Goal: Task Accomplishment & Management: Use online tool/utility

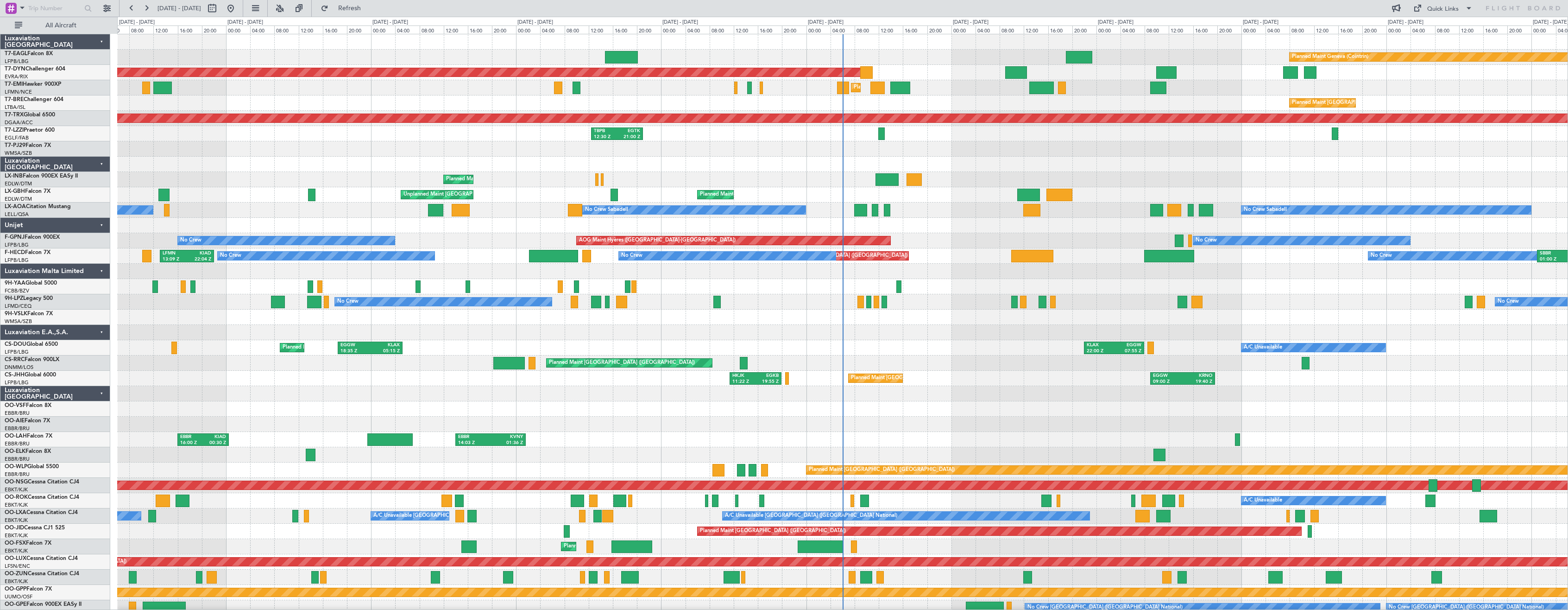
click at [99, 396] on div "Luxaviation [GEOGRAPHIC_DATA]" at bounding box center [55, 394] width 110 height 16
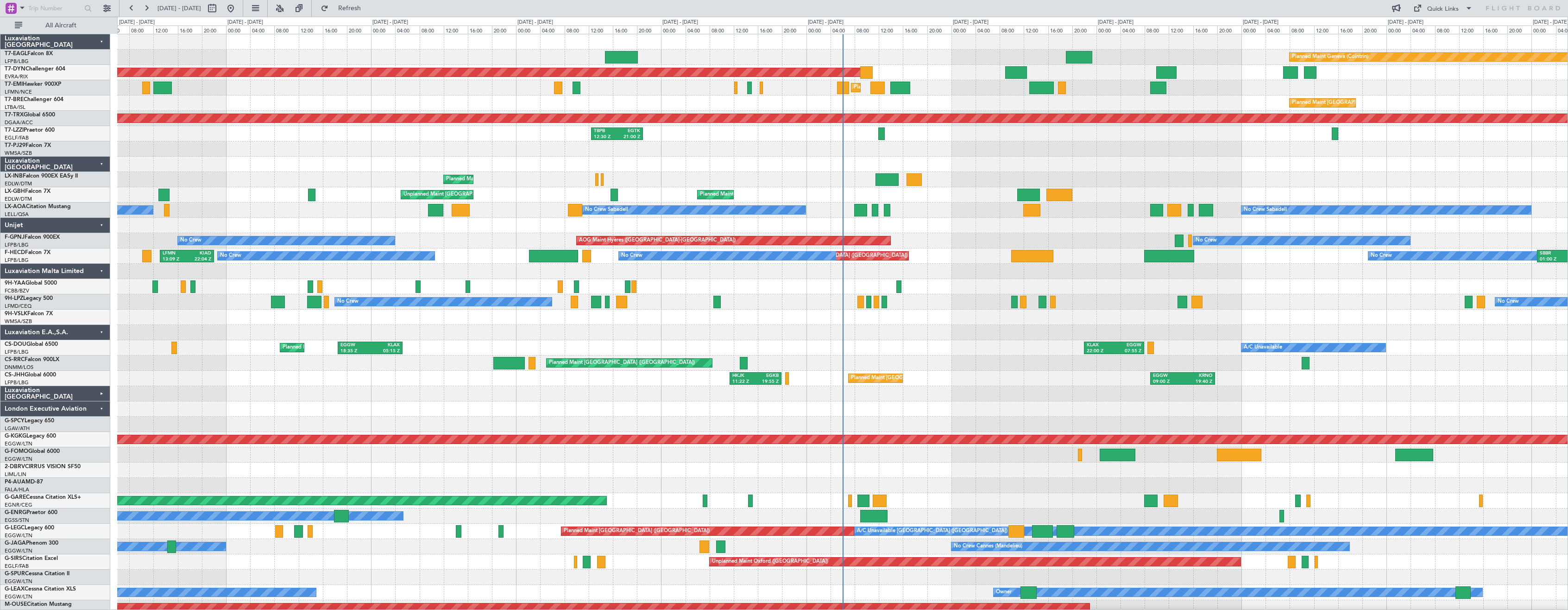
click at [105, 408] on div "London Executive Aviation" at bounding box center [55, 409] width 110 height 16
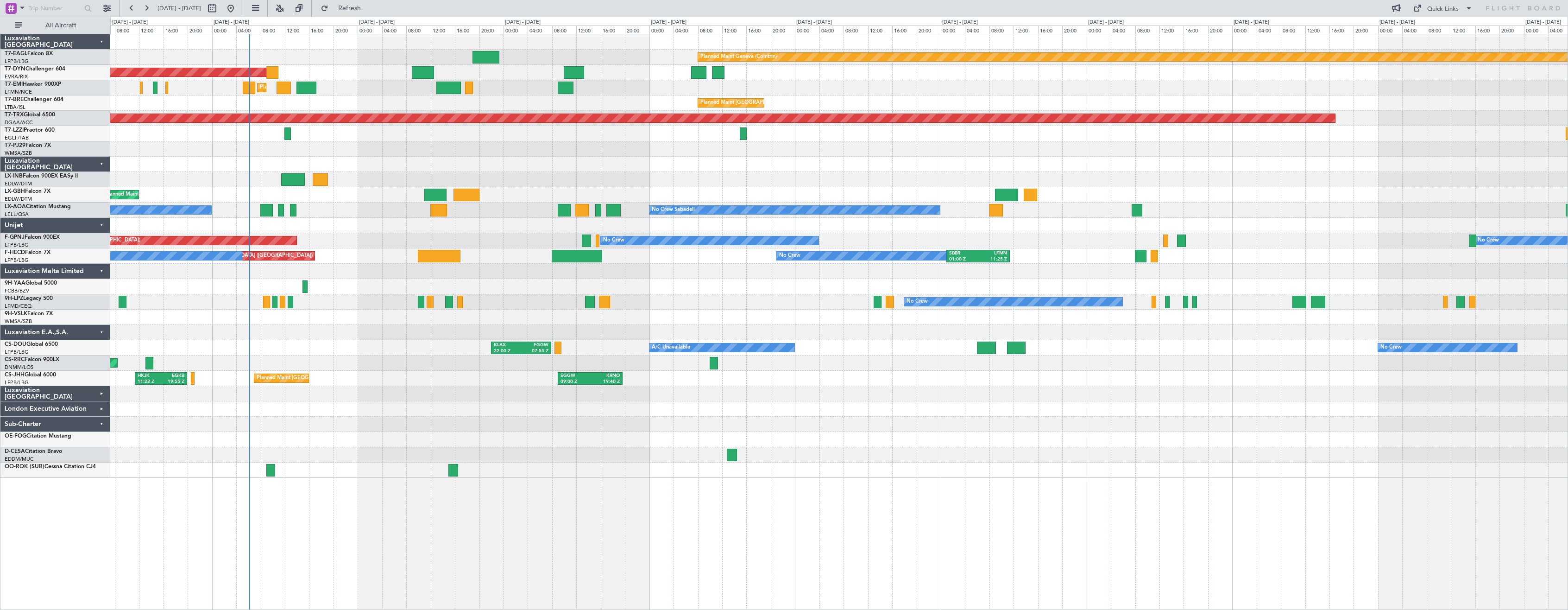
click at [390, 424] on div "Planned Maint Geneva (Cointrin) Planned Maint [GEOGRAPHIC_DATA]-[GEOGRAPHIC_DAT…" at bounding box center [839, 256] width 1457 height 443
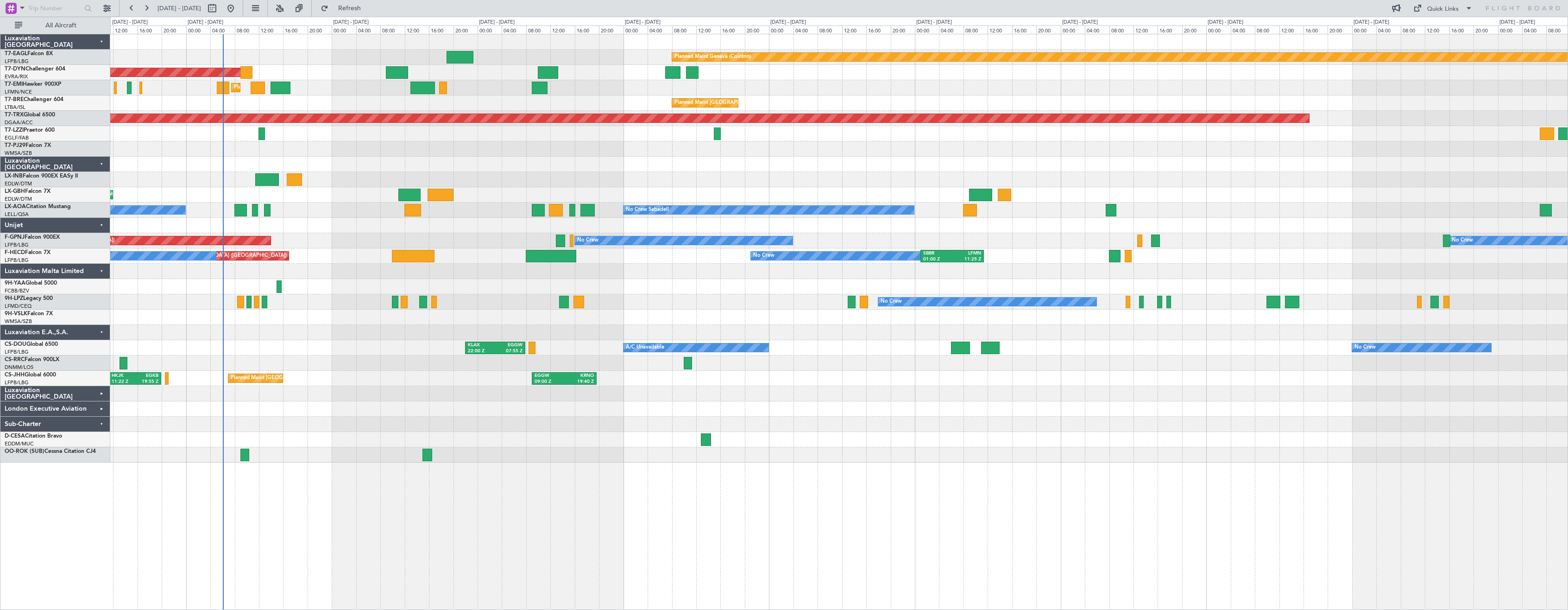
click at [352, 235] on div "No Crew No Crew [GEOGRAPHIC_DATA] ([GEOGRAPHIC_DATA]) Planned Maint [GEOGRAPHIC…" at bounding box center [839, 241] width 1457 height 16
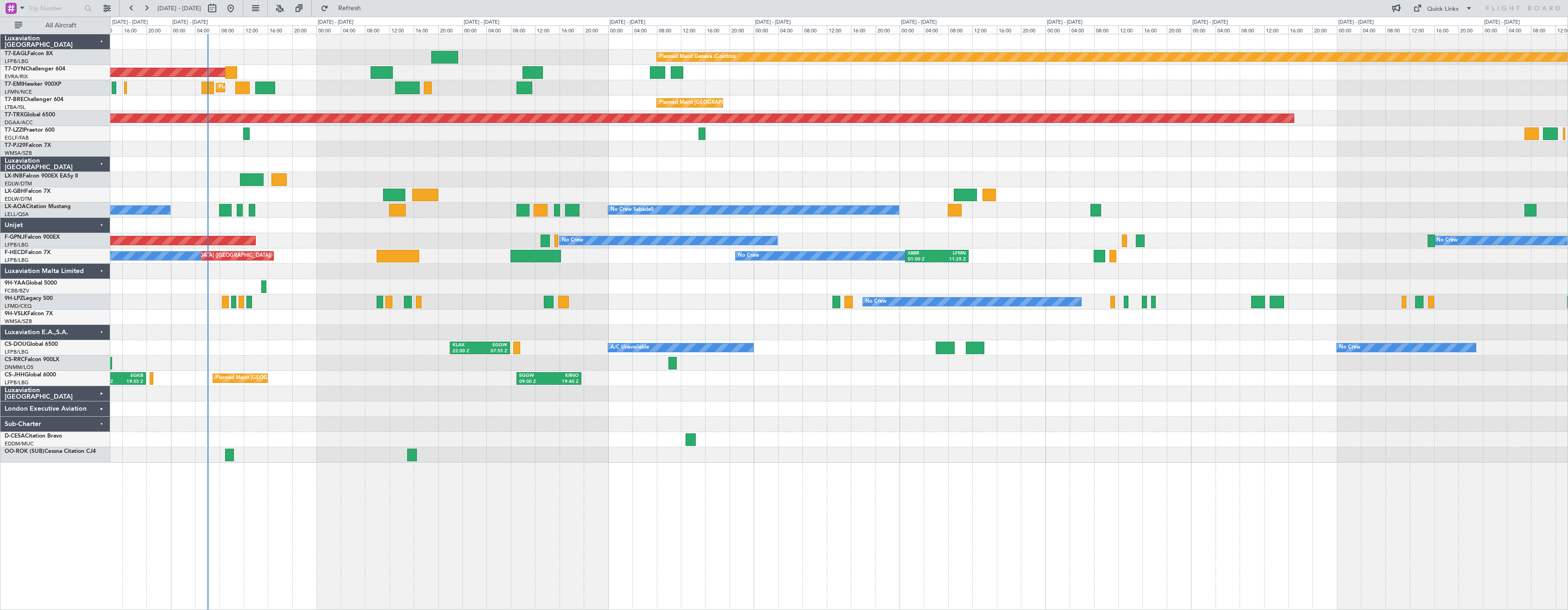
click at [533, 438] on div at bounding box center [839, 439] width 1457 height 16
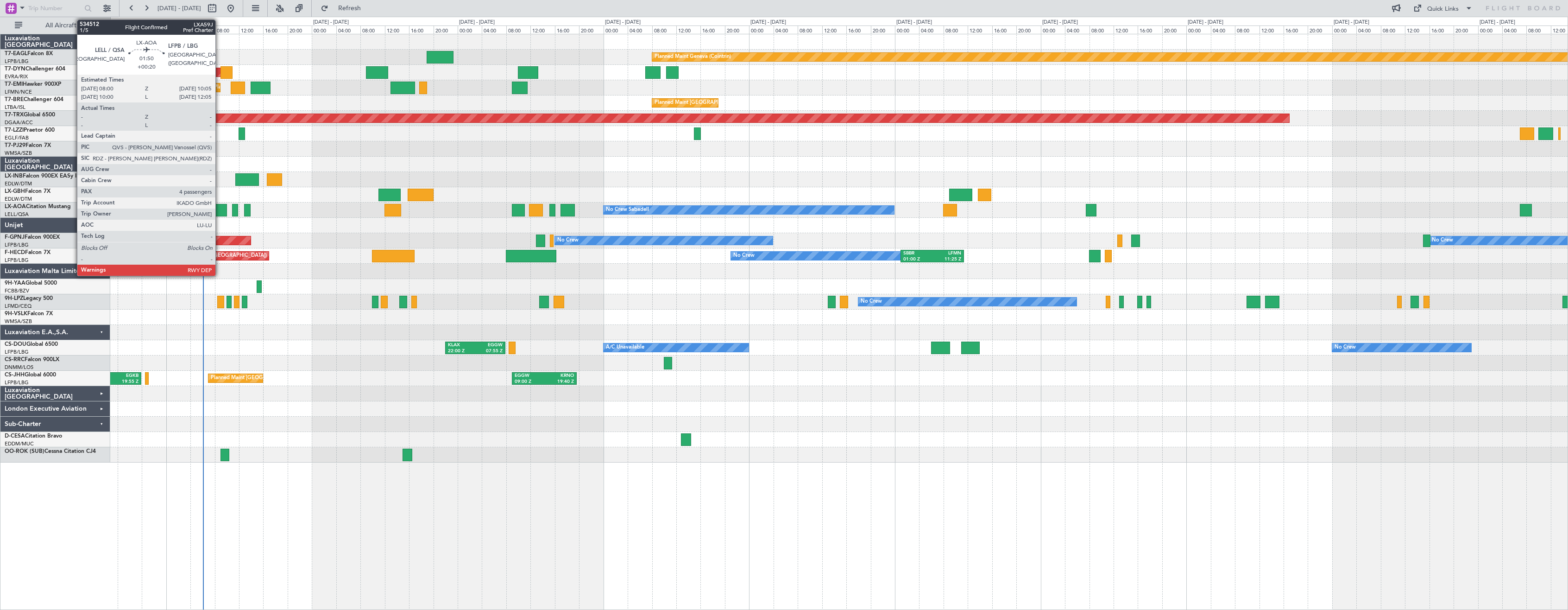
click at [219, 210] on div at bounding box center [221, 210] width 13 height 12
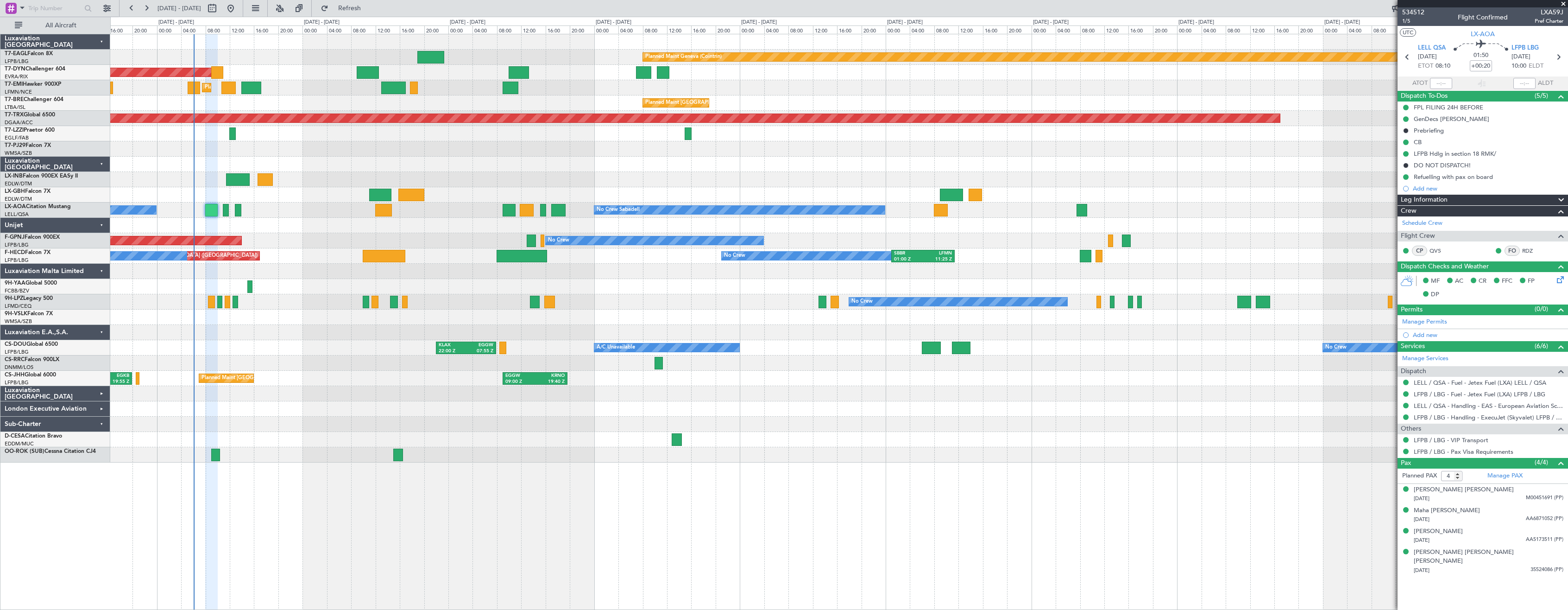
click at [295, 213] on div "No Crew Sabadell No Crew Sabadell" at bounding box center [839, 210] width 1457 height 16
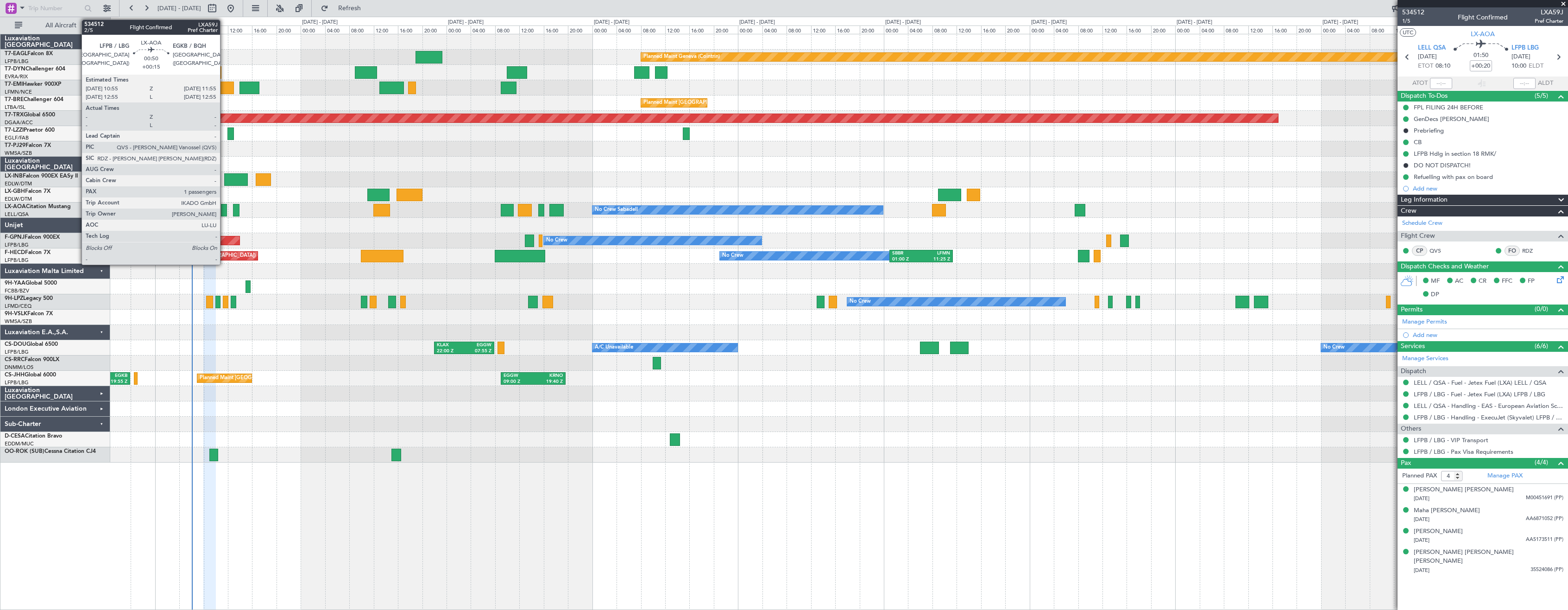
click at [224, 208] on div at bounding box center [224, 210] width 6 height 12
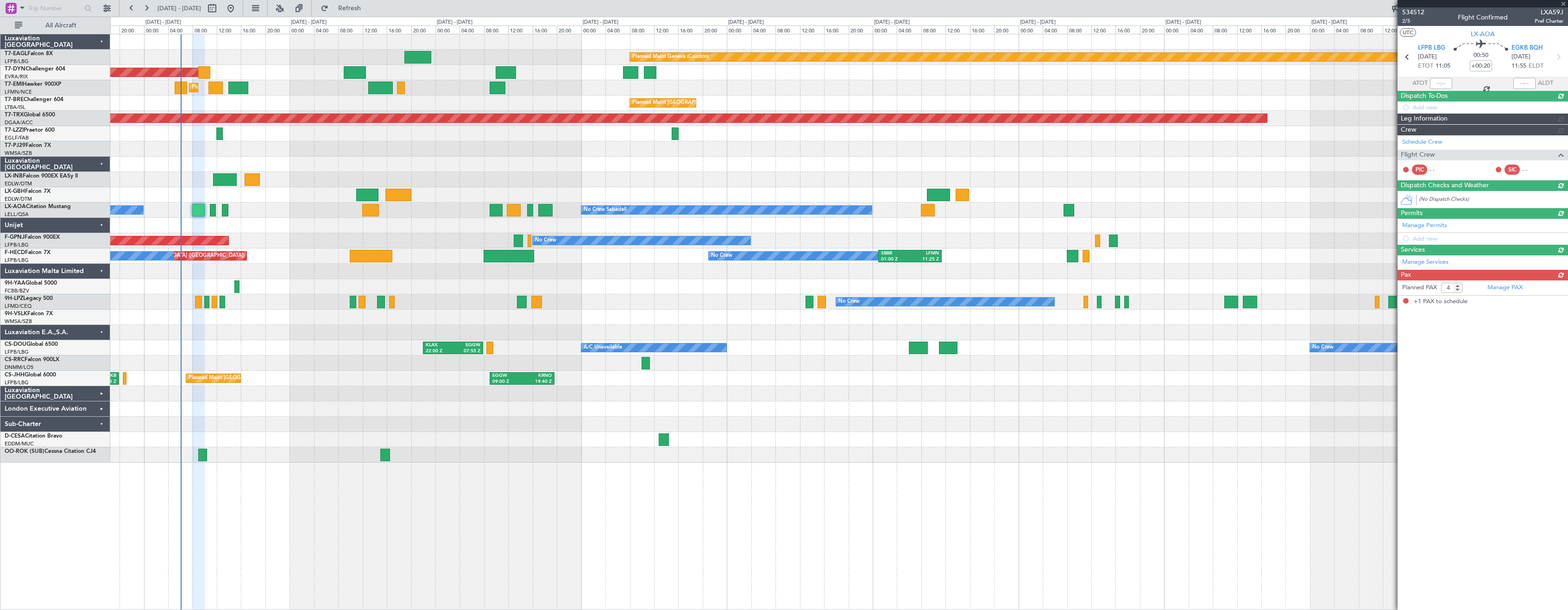
type input "+00:15"
type input "1"
click at [318, 284] on div at bounding box center [839, 286] width 1457 height 16
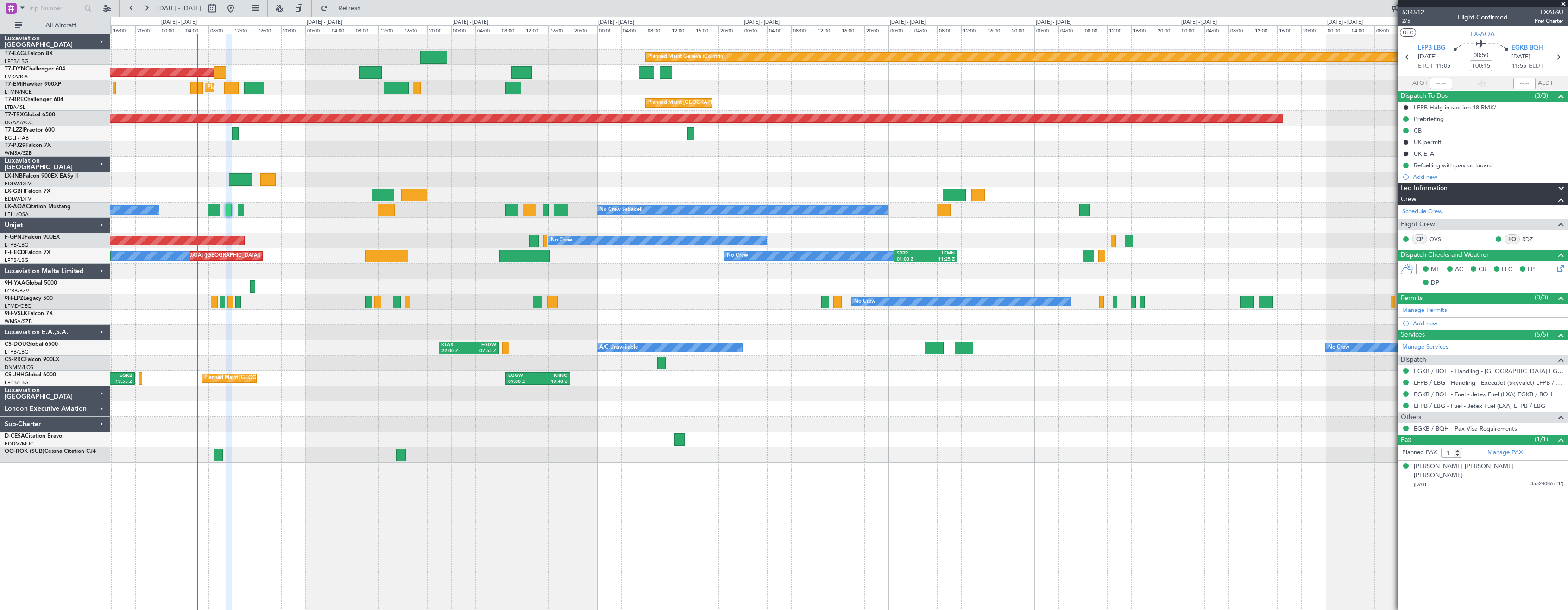
click at [678, 307] on div "No Crew No Crew" at bounding box center [839, 302] width 1457 height 16
